Goal: Information Seeking & Learning: Learn about a topic

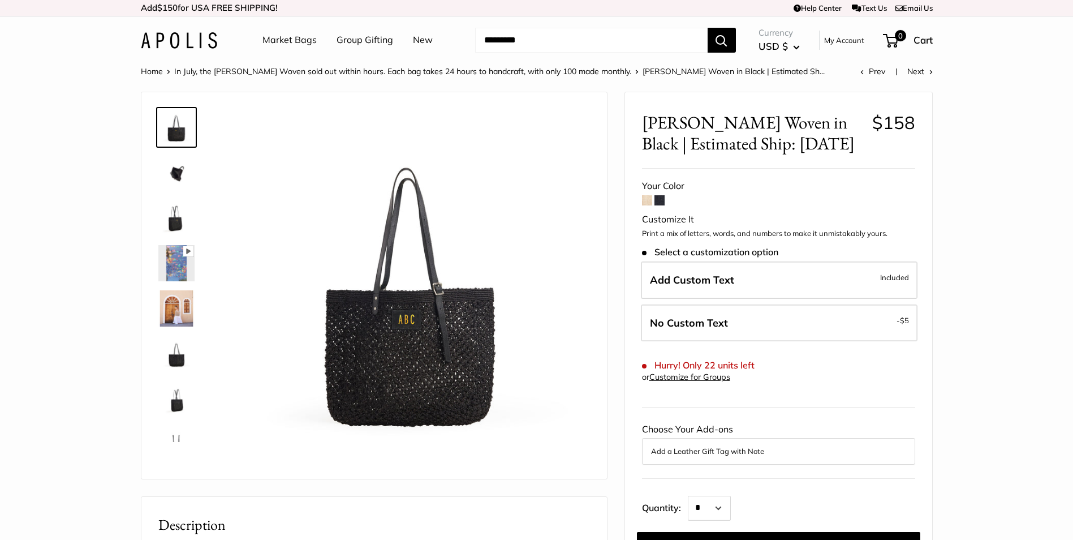
click at [648, 202] on span at bounding box center [647, 200] width 10 height 10
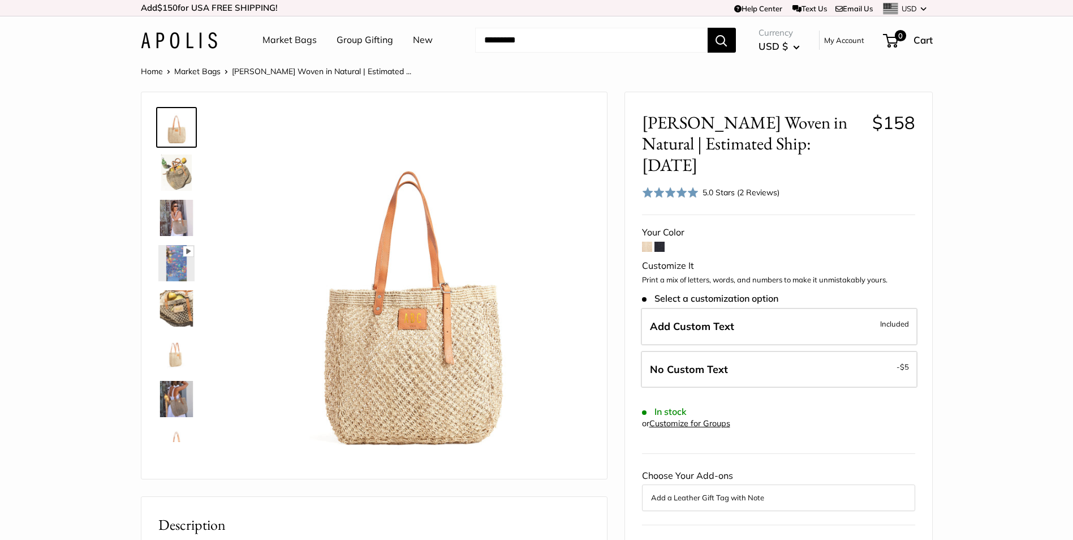
click at [646, 241] on span at bounding box center [647, 246] width 10 height 10
click at [182, 162] on img at bounding box center [176, 172] width 36 height 36
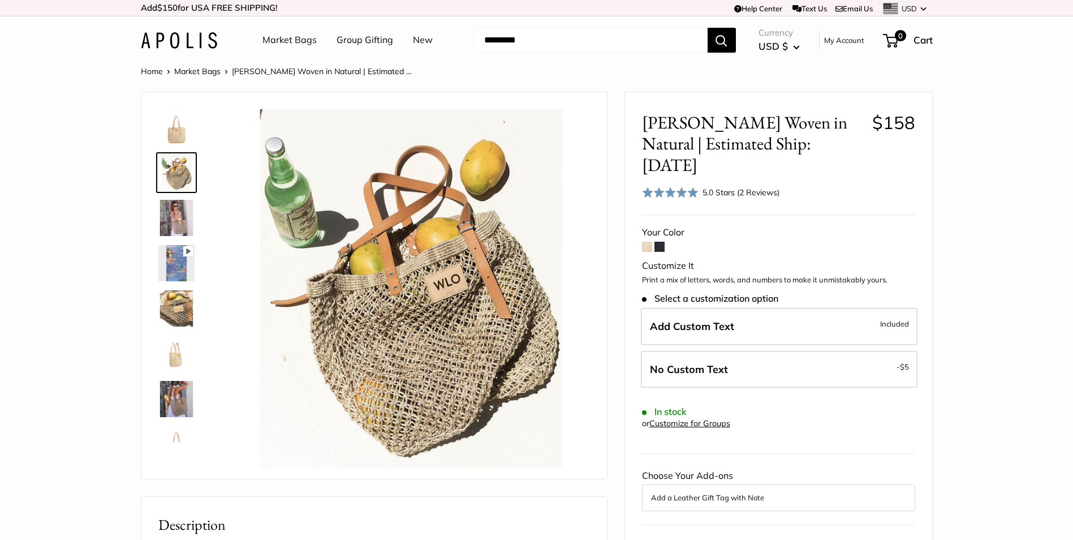
click at [186, 220] on img at bounding box center [176, 218] width 36 height 36
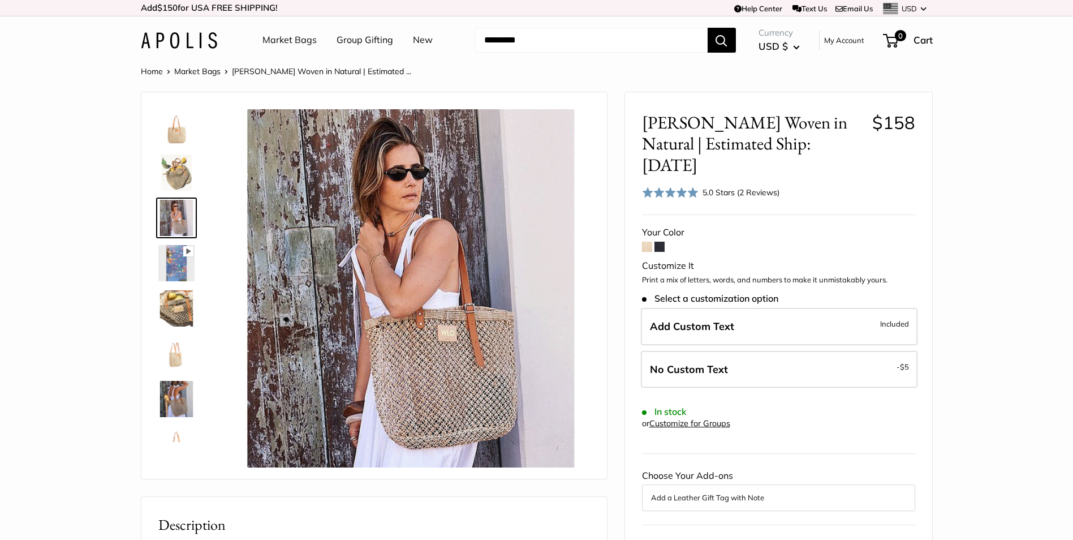
click at [192, 308] on img at bounding box center [176, 308] width 36 height 36
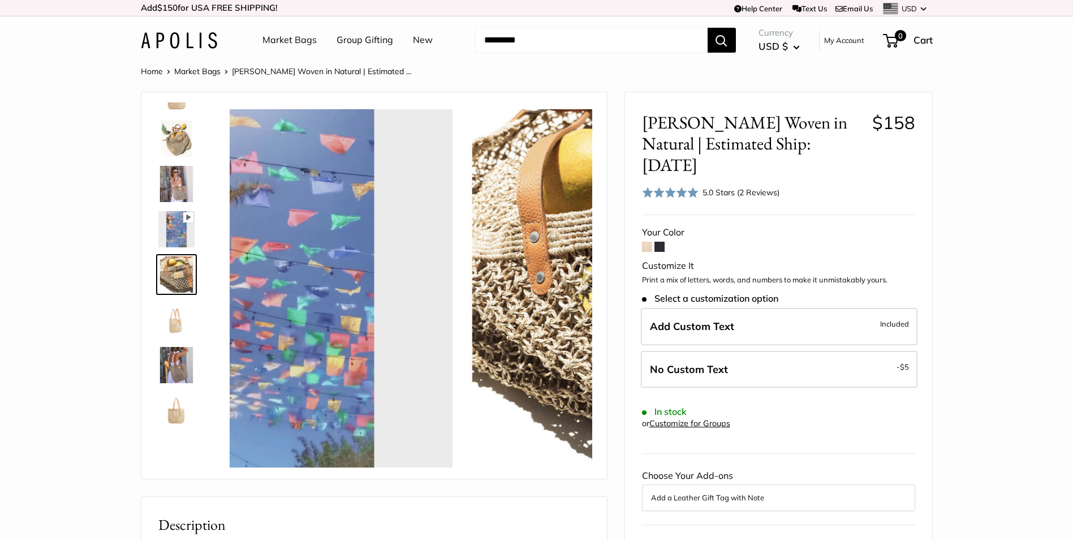
scroll to position [35, 0]
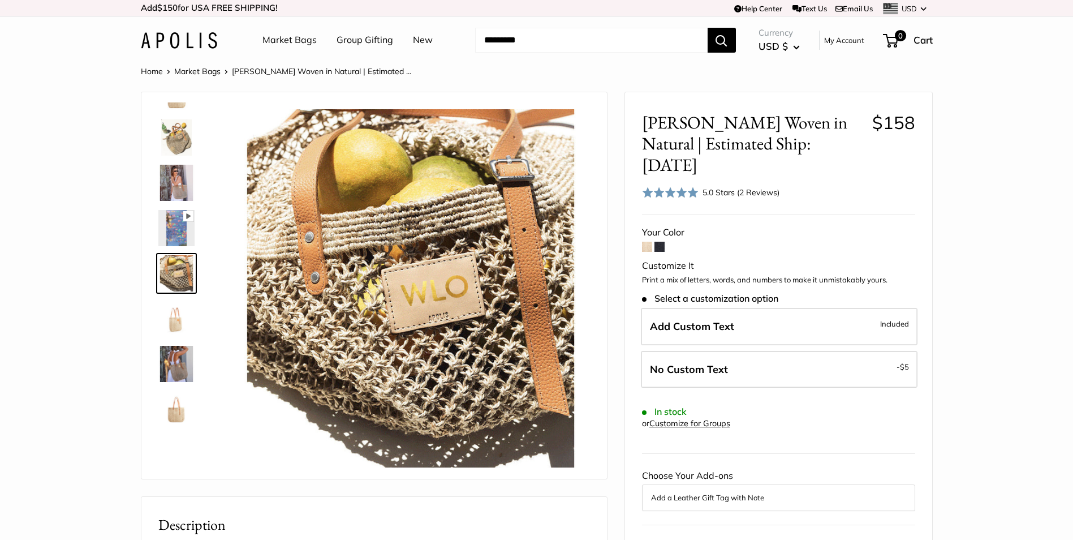
click at [183, 317] on img at bounding box center [176, 318] width 36 height 36
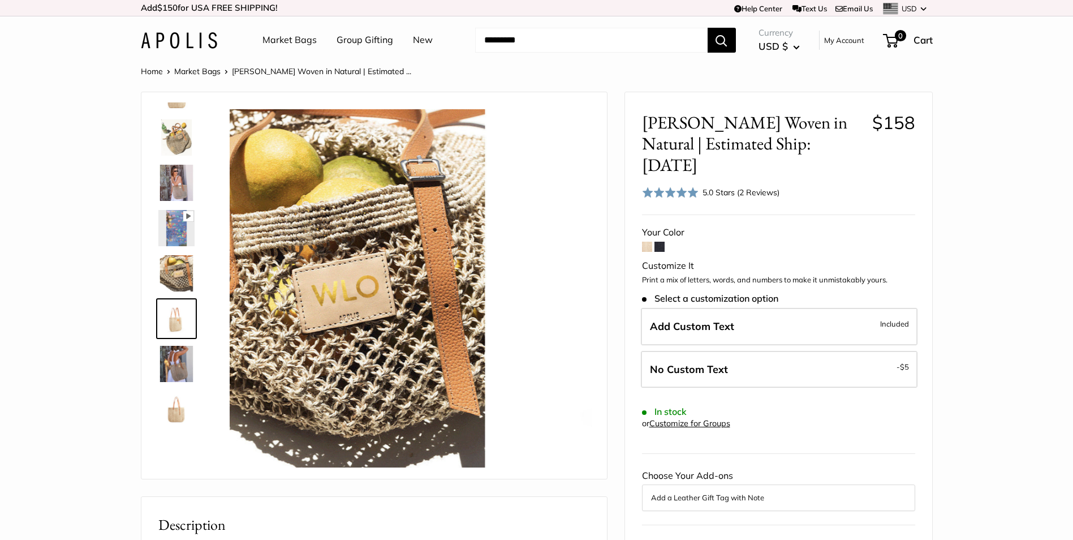
scroll to position [80, 0]
